Goal: Information Seeking & Learning: Find specific fact

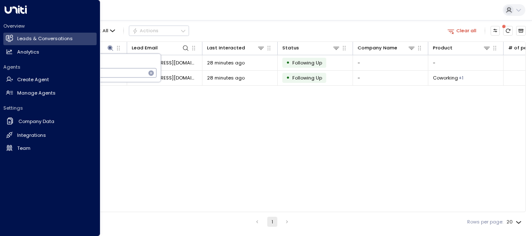
drag, startPoint x: 103, startPoint y: 75, endPoint x: 10, endPoint y: 67, distance: 93.6
click at [10, 67] on body "**********" at bounding box center [266, 115] width 532 height 231
type input "*"
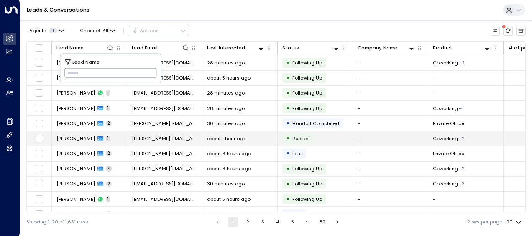
type input "**********"
click at [86, 134] on td "[PERSON_NAME] 1" at bounding box center [89, 138] width 75 height 15
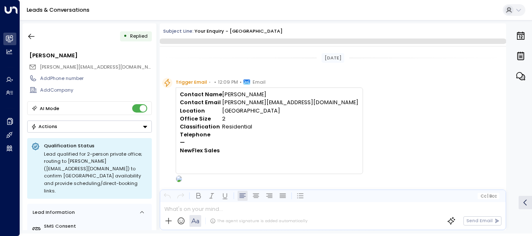
scroll to position [267, 0]
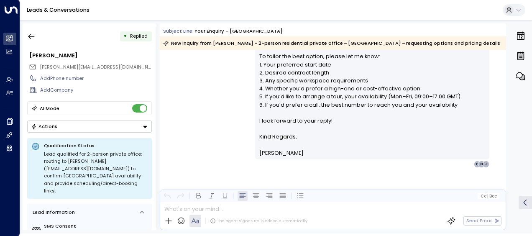
click at [86, 134] on div "• Replied [PERSON_NAME] [PERSON_NAME][EMAIL_ADDRESS][DOMAIN_NAME] Add Phone num…" at bounding box center [90, 126] width 134 height 207
drag, startPoint x: 86, startPoint y: 134, endPoint x: 164, endPoint y: 124, distance: 78.5
click at [164, 124] on div "[PERSON_NAME] • 12:12 PM • Email Hi [PERSON_NAME], Thank you for your interest …" at bounding box center [333, 48] width 347 height 240
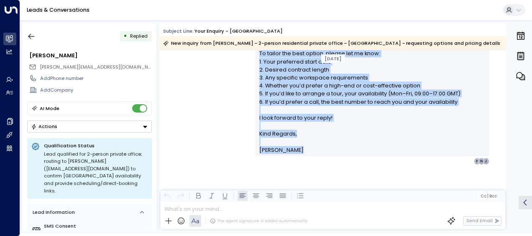
scroll to position [271, 0]
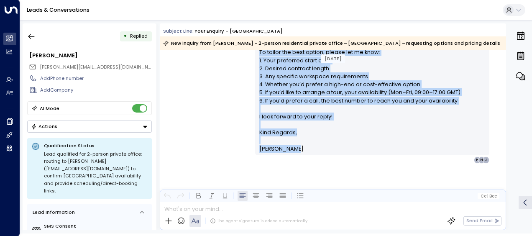
drag, startPoint x: 258, startPoint y: 111, endPoint x: 306, endPoint y: 155, distance: 64.9
click at [306, 155] on div "Hi [PERSON_NAME], Thank you for your interest in a 2-person private office at […" at bounding box center [372, 44] width 234 height 222
drag, startPoint x: 306, startPoint y: 155, endPoint x: 273, endPoint y: 111, distance: 54.5
copy div "Hi [PERSON_NAME], Thank you for your interest in a 2-person private office at […"
